Goal: Task Accomplishment & Management: Manage account settings

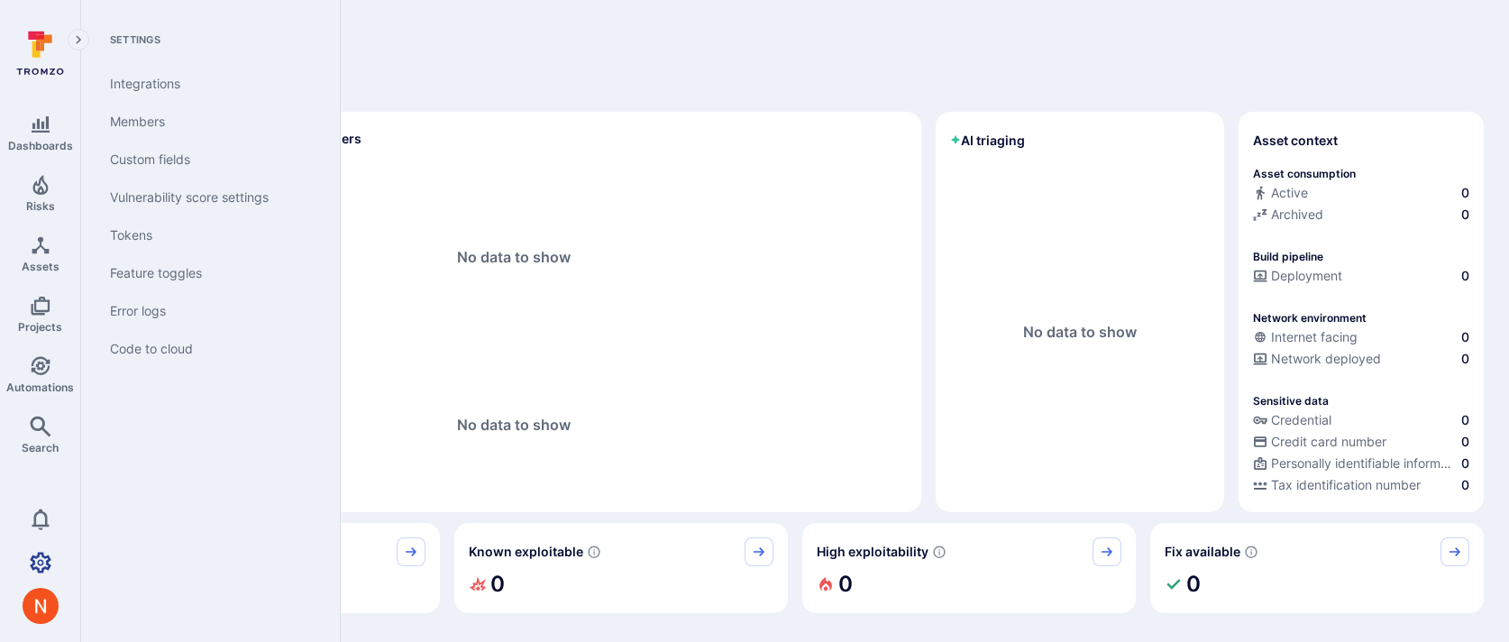
click at [47, 560] on icon "Settings" at bounding box center [41, 562] width 22 height 21
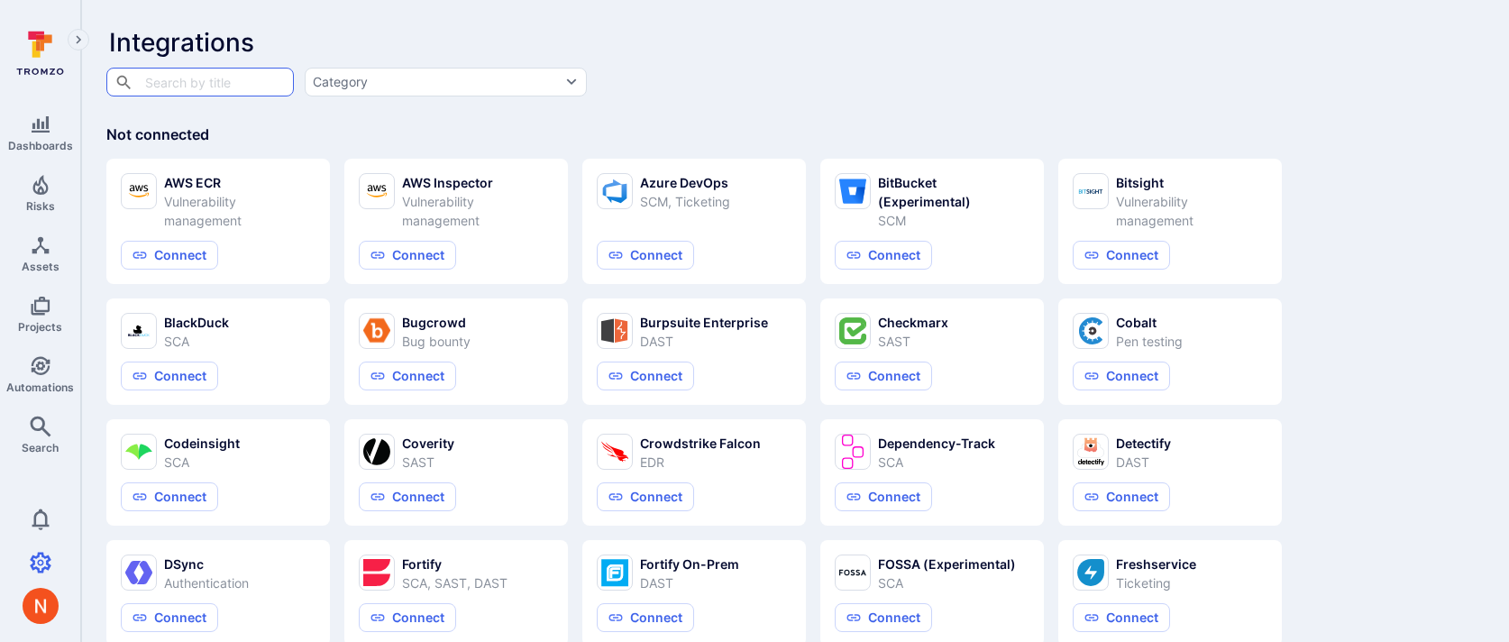
click at [846, 88] on div "​ ​ Category" at bounding box center [679, 81] width 1149 height 31
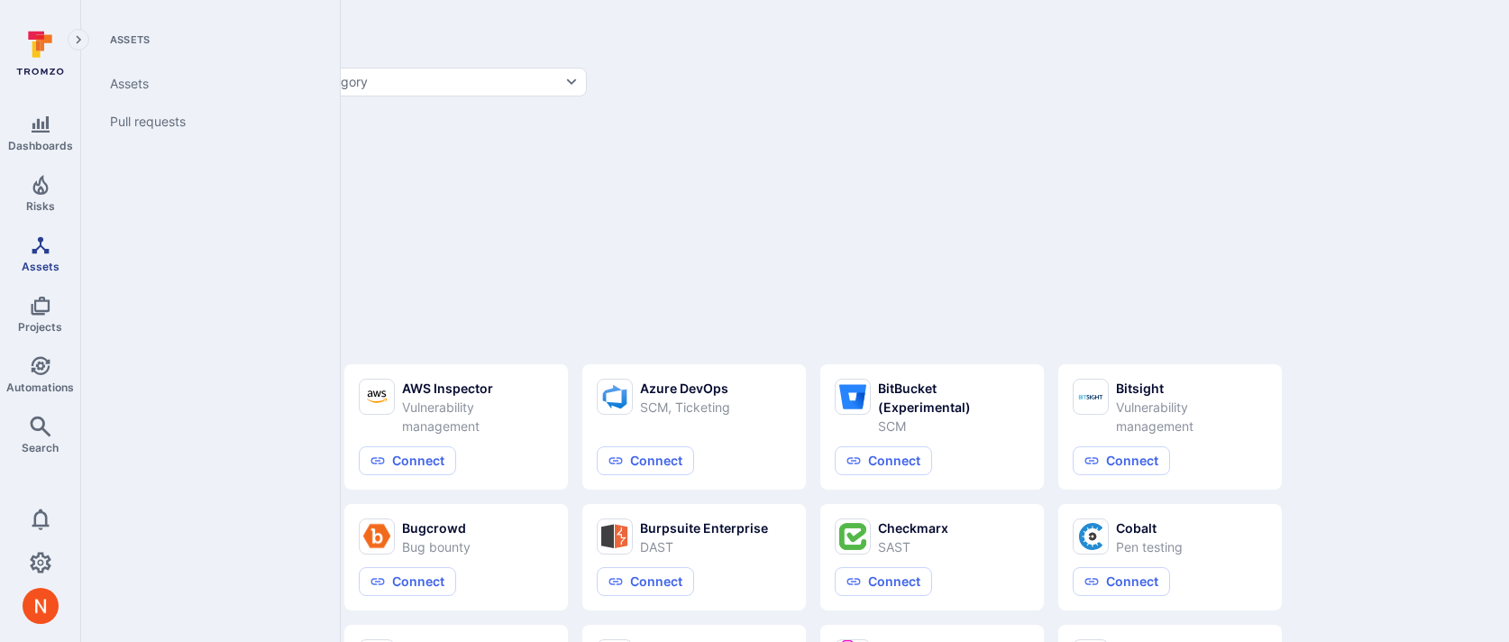
click at [39, 246] on icon "Assets" at bounding box center [40, 244] width 17 height 17
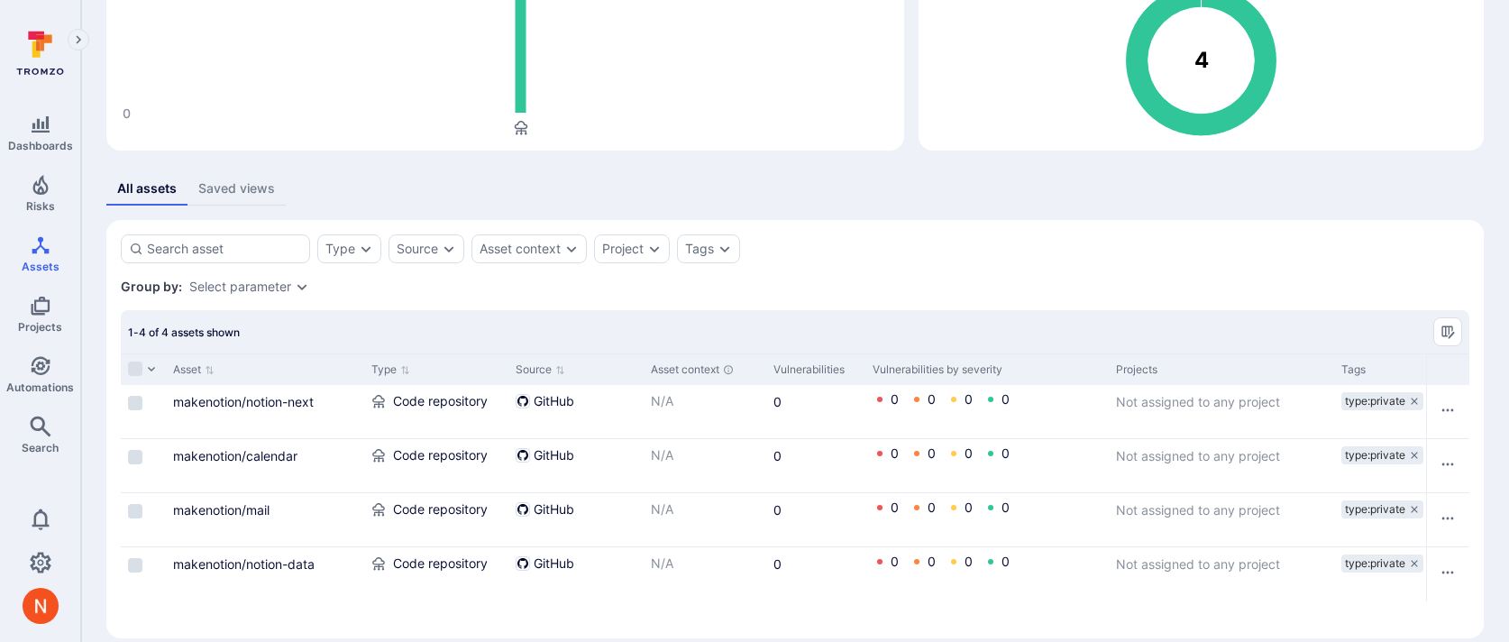
scroll to position [196, 0]
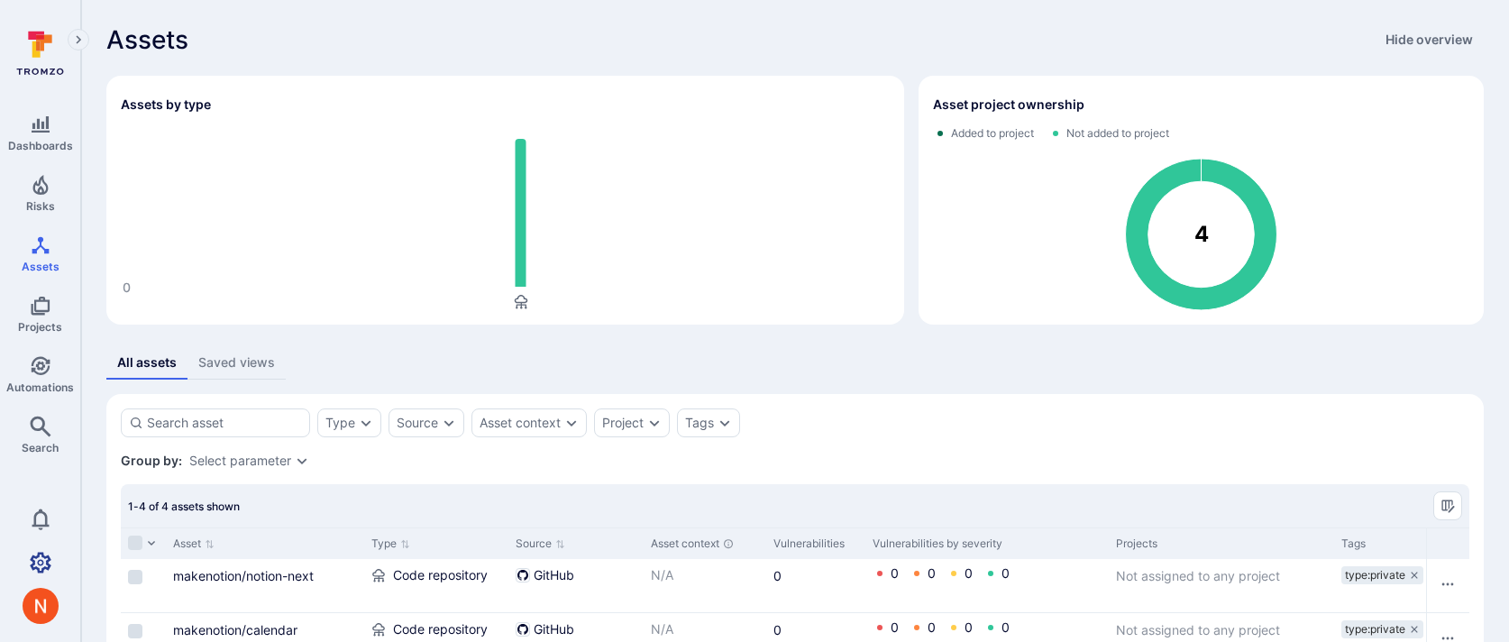
click at [33, 563] on icon "Settings" at bounding box center [41, 562] width 22 height 21
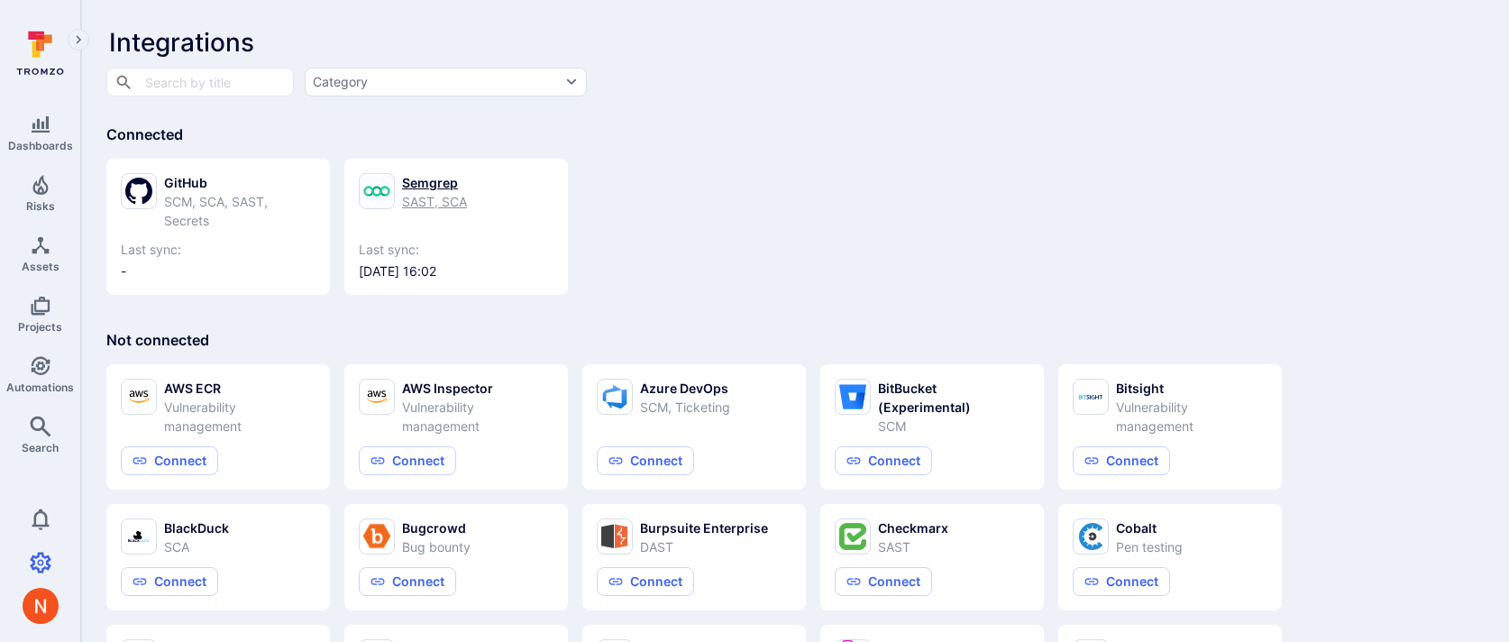
click at [456, 187] on div "Semgrep" at bounding box center [434, 182] width 65 height 19
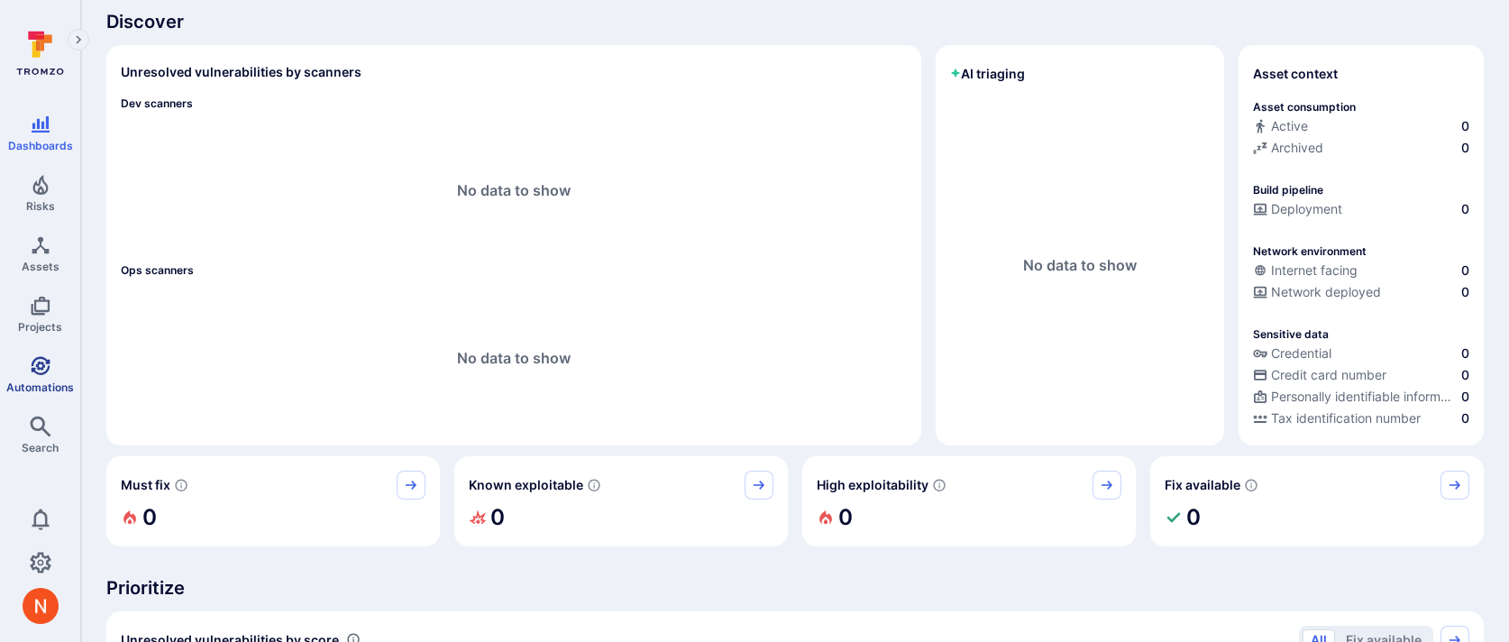
scroll to position [71, 0]
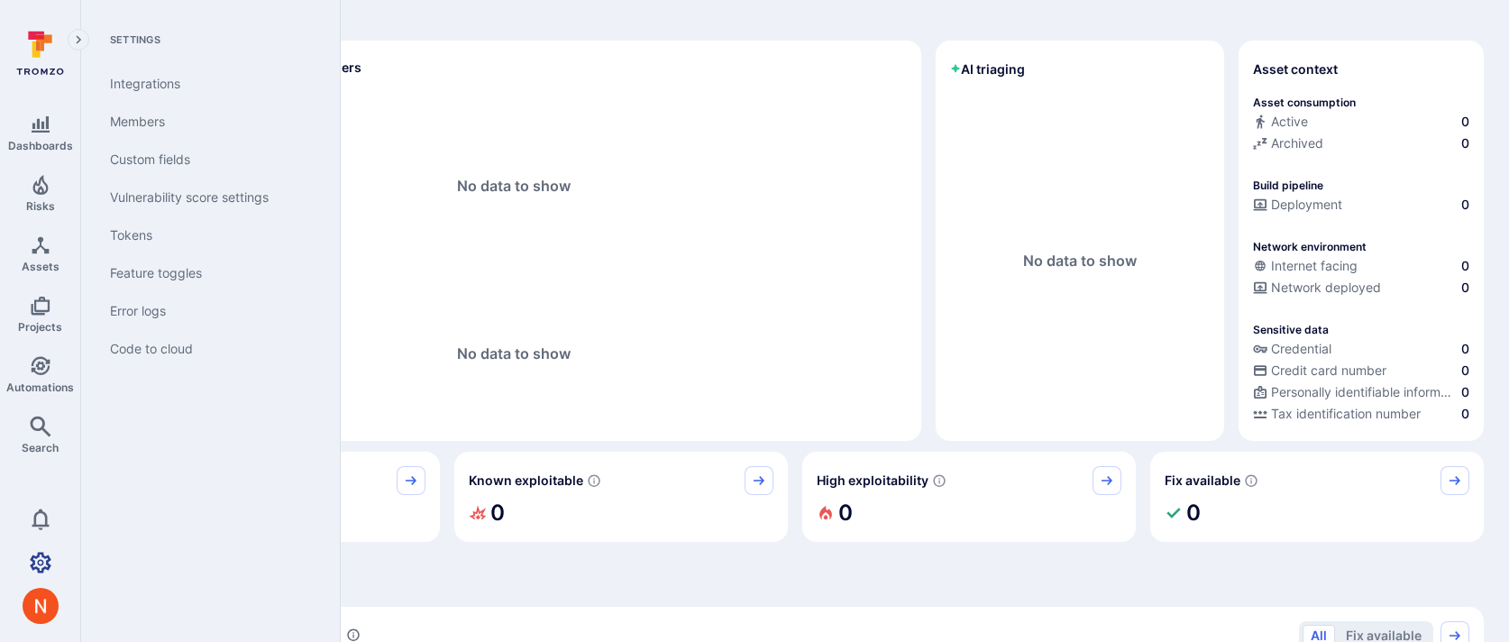
click at [36, 561] on icon "Settings" at bounding box center [41, 563] width 22 height 22
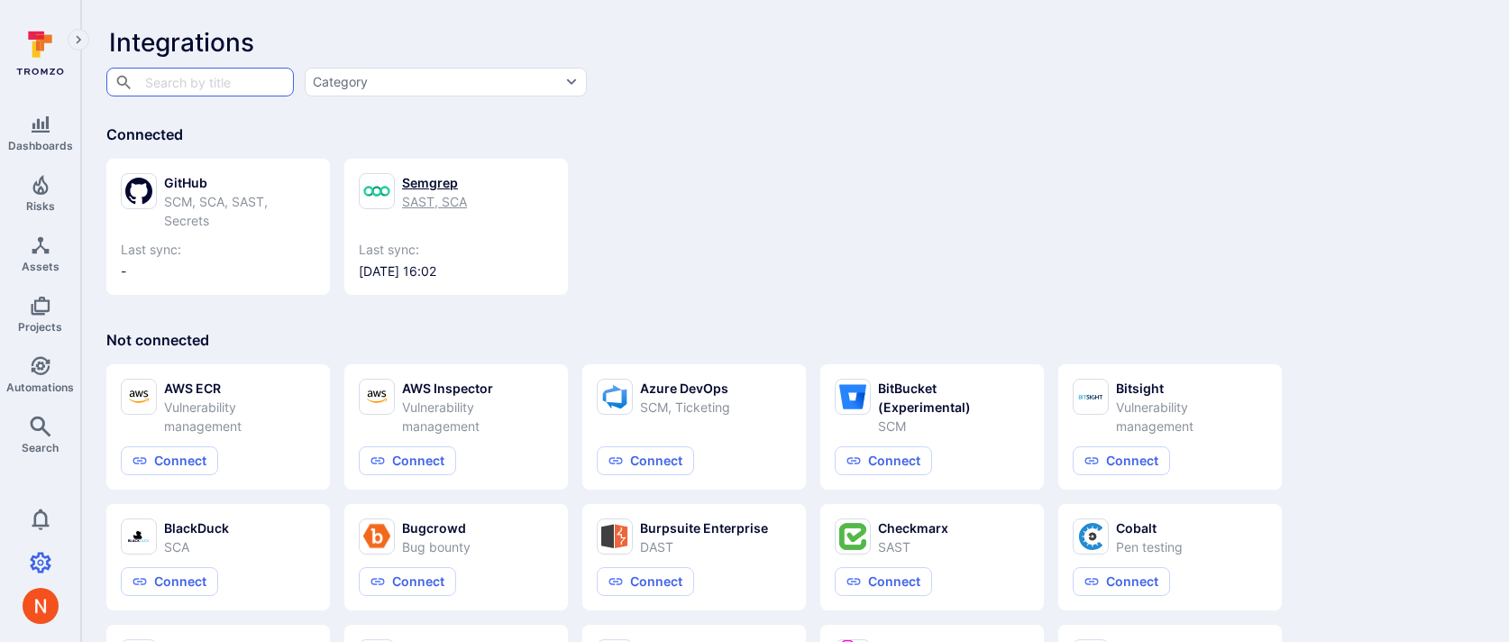
click at [433, 230] on link "Semgrep SAST, SCA Last sync: [DATE] 16:02" at bounding box center [456, 226] width 195 height 107
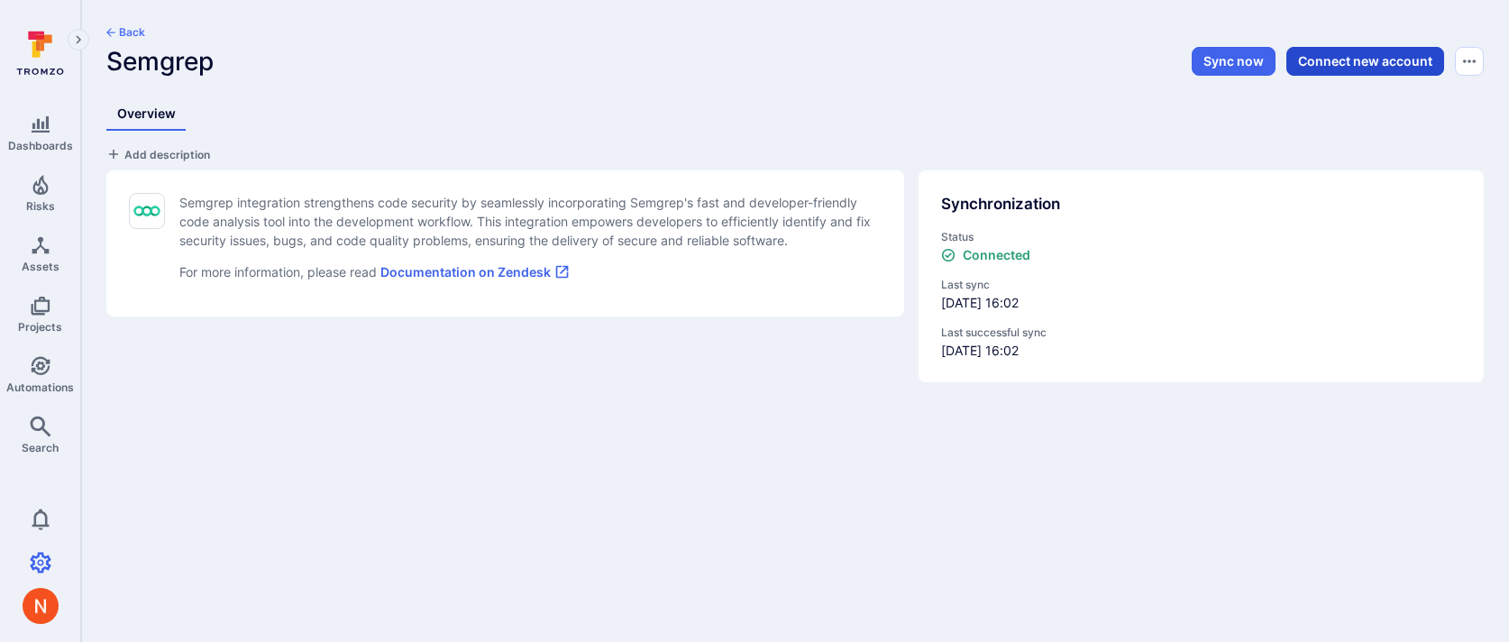
click at [1331, 57] on button "Connect new account" at bounding box center [1365, 61] width 158 height 29
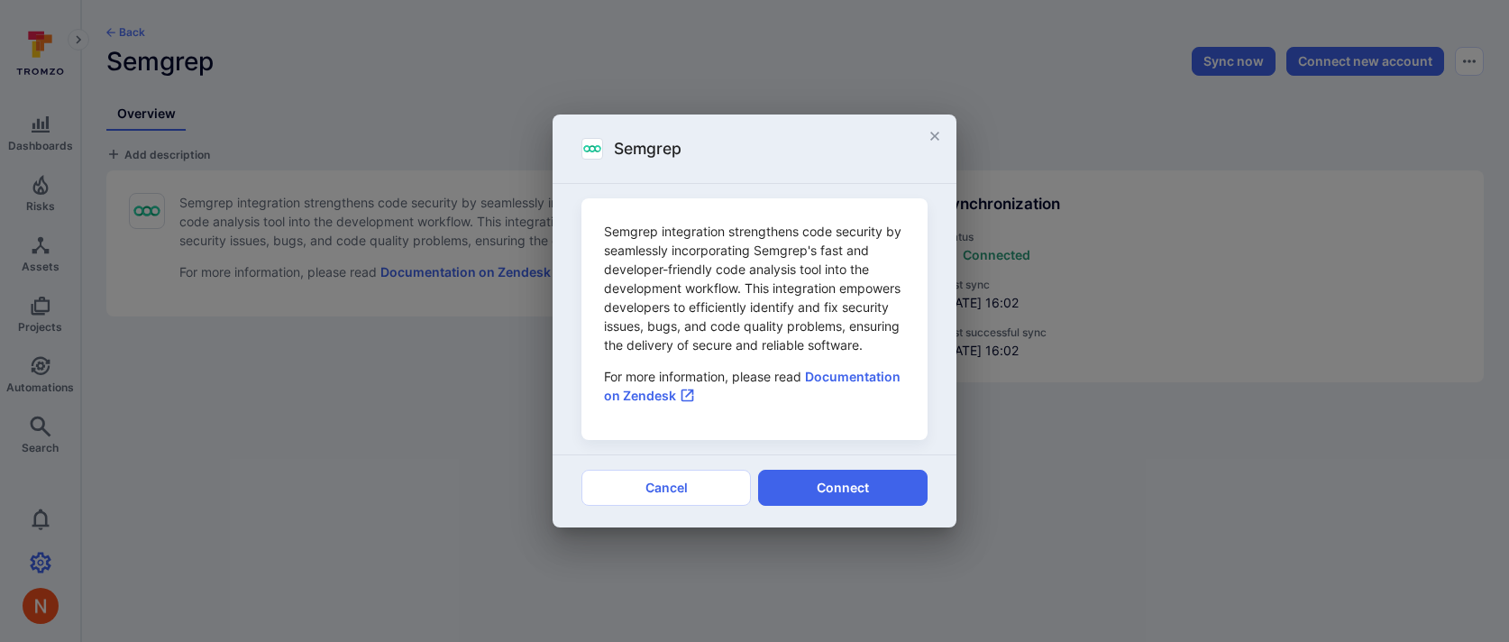
drag, startPoint x: 816, startPoint y: 480, endPoint x: 934, endPoint y: 140, distance: 360.5
click at [935, 140] on div "Semgrep Semgrep integration strengthens code security by seamlessly incorporati…" at bounding box center [754, 320] width 404 height 412
click at [934, 140] on icon "close" at bounding box center [934, 136] width 14 height 14
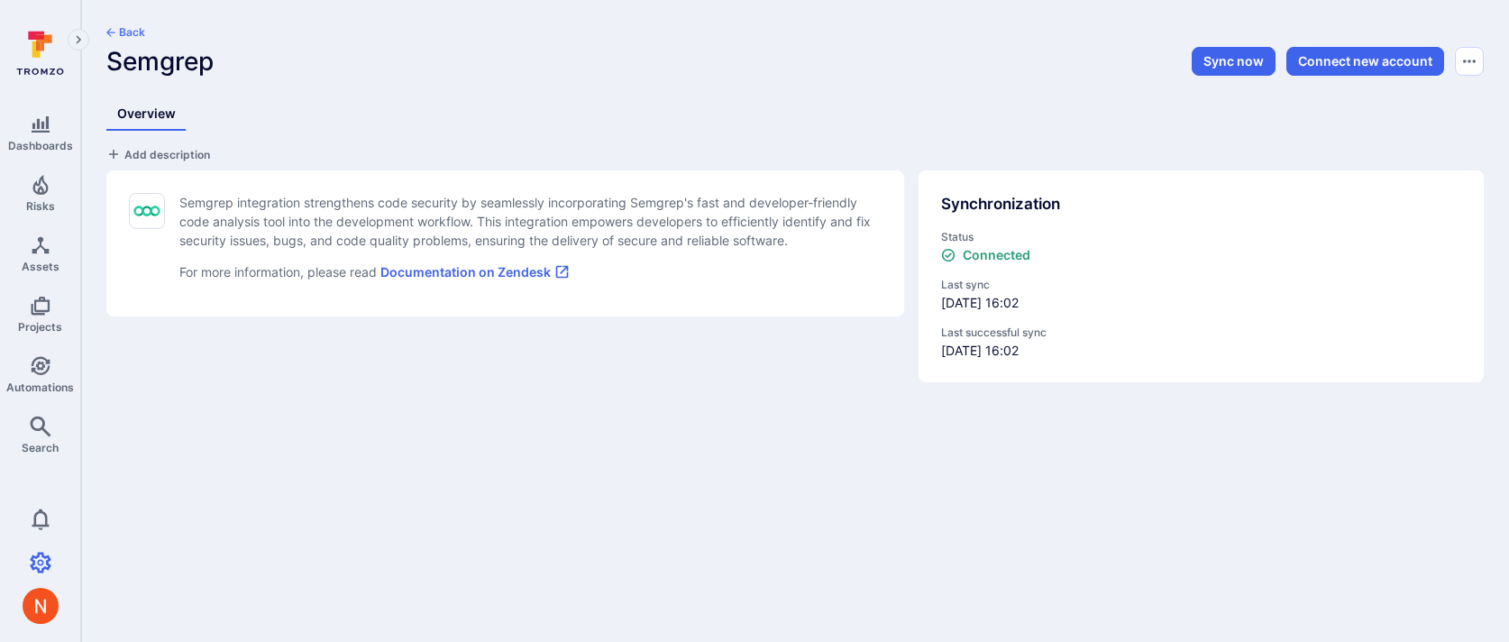
click at [136, 26] on button "Back" at bounding box center [125, 32] width 39 height 14
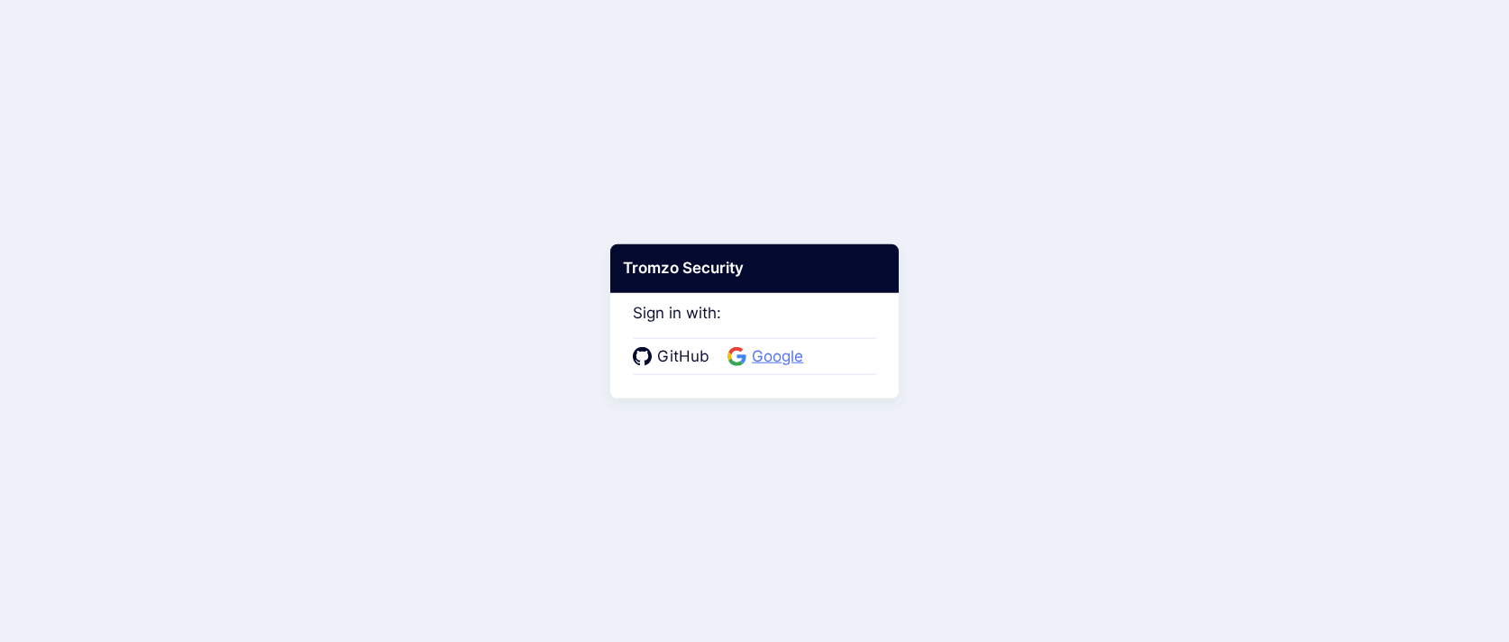
click at [774, 351] on span "Google" at bounding box center [777, 356] width 62 height 23
